Goal: Understand process/instructions: Learn how to perform a task or action

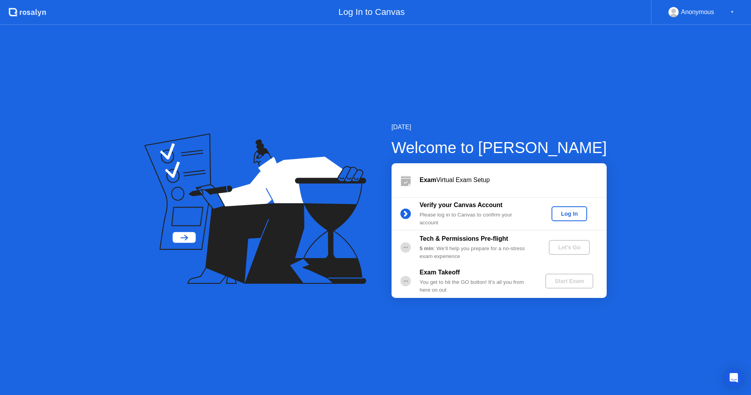
click at [566, 217] on div "Log In" at bounding box center [568, 213] width 29 height 6
click at [576, 248] on div "Let's Go" at bounding box center [569, 247] width 35 height 6
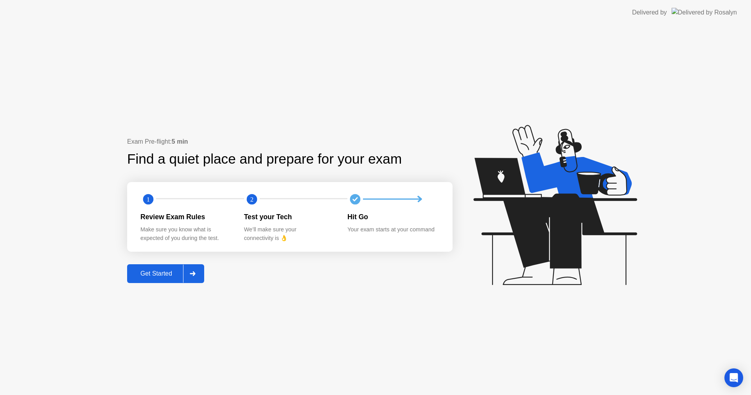
click at [161, 277] on div "Get Started" at bounding box center [156, 273] width 54 height 7
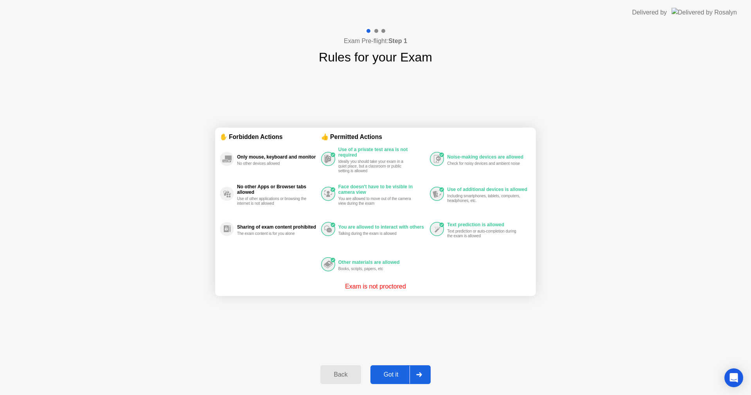
click at [398, 374] on div "Got it" at bounding box center [391, 374] width 37 height 7
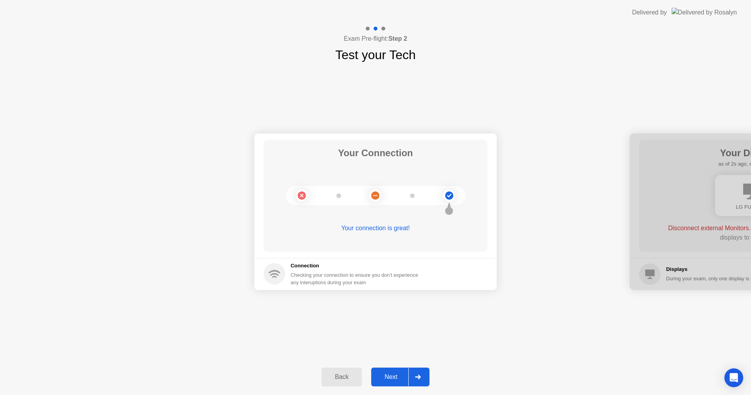
click at [399, 374] on div "Next" at bounding box center [390, 376] width 35 height 7
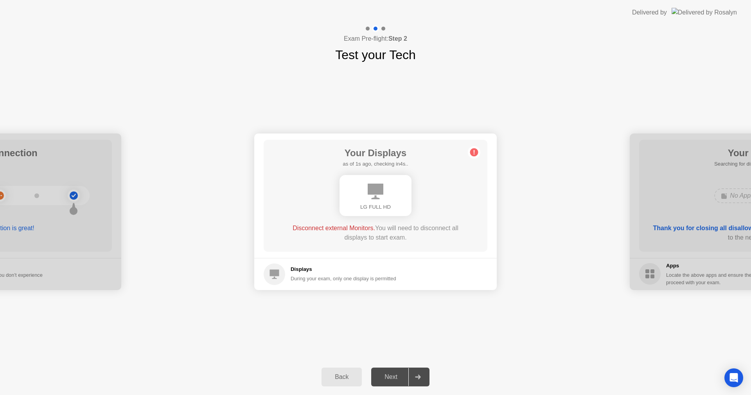
click at [404, 374] on div "Next" at bounding box center [390, 376] width 35 height 7
click at [318, 240] on div "Disconnect external Monitors. You will need to disconnect all displays to start…" at bounding box center [375, 232] width 179 height 19
click at [365, 255] on main "Your Displays as of 2s ago, checking in3s.. LG FULL HD Disconnect external Moni…" at bounding box center [375, 195] width 242 height 124
click at [323, 240] on div "Disconnect external Monitors. You will need to disconnect all displays to start…" at bounding box center [375, 232] width 179 height 19
click at [394, 374] on div "Next" at bounding box center [390, 376] width 35 height 7
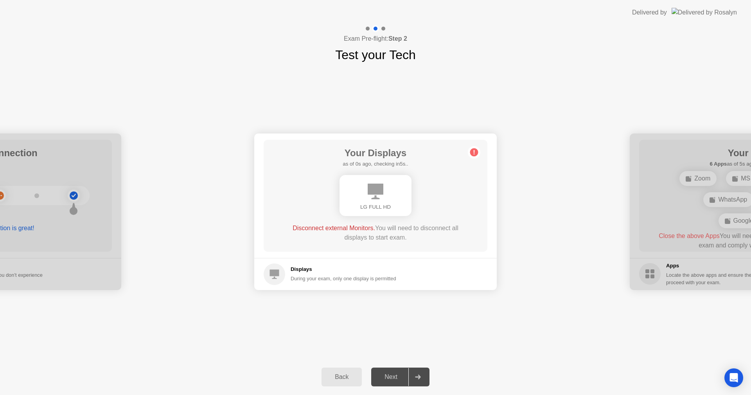
click at [425, 375] on div at bounding box center [417, 377] width 19 height 18
drag, startPoint x: 417, startPoint y: 375, endPoint x: 435, endPoint y: 330, distance: 47.9
click at [417, 375] on icon at bounding box center [418, 376] width 6 height 5
click at [467, 157] on div "Your Displays as of 2s ago, checking in3s.. LG FULL HD Disconnect external Moni…" at bounding box center [376, 196] width 224 height 112
click at [472, 154] on circle at bounding box center [474, 152] width 8 height 8
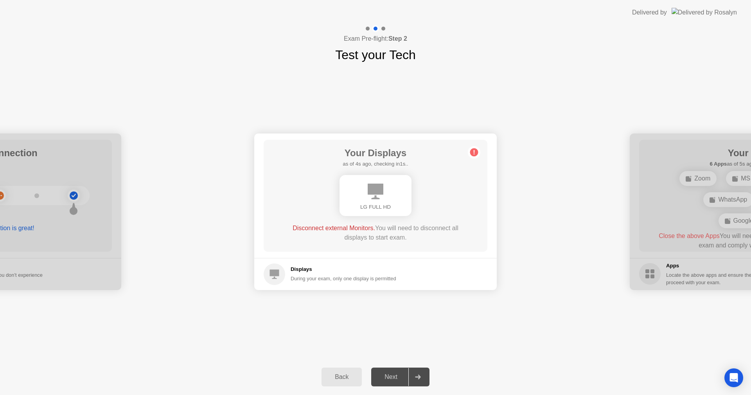
click at [398, 379] on div "Next" at bounding box center [390, 376] width 35 height 7
click at [422, 377] on div at bounding box center [417, 377] width 19 height 18
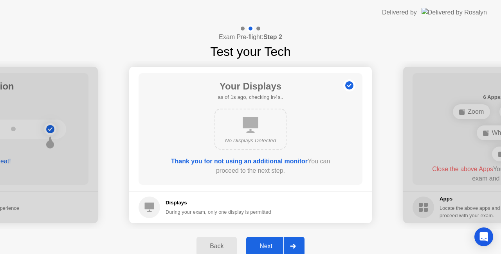
click at [264, 245] on div "Next" at bounding box center [265, 246] width 35 height 7
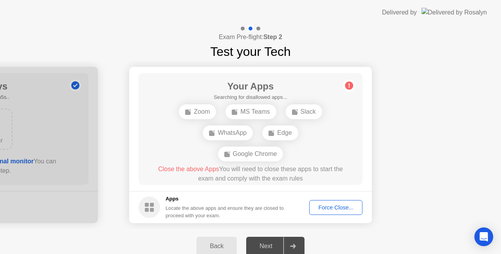
click at [273, 246] on div "Next" at bounding box center [265, 246] width 35 height 7
click at [275, 189] on main "Your Apps 6 Apps as of 3s ago, checking in2s.. Zoom MS Teams Slack WhatsApp Edg…" at bounding box center [250, 129] width 242 height 124
click at [276, 202] on h5 "Apps" at bounding box center [224, 199] width 118 height 8
